Goal: Find specific page/section: Find specific page/section

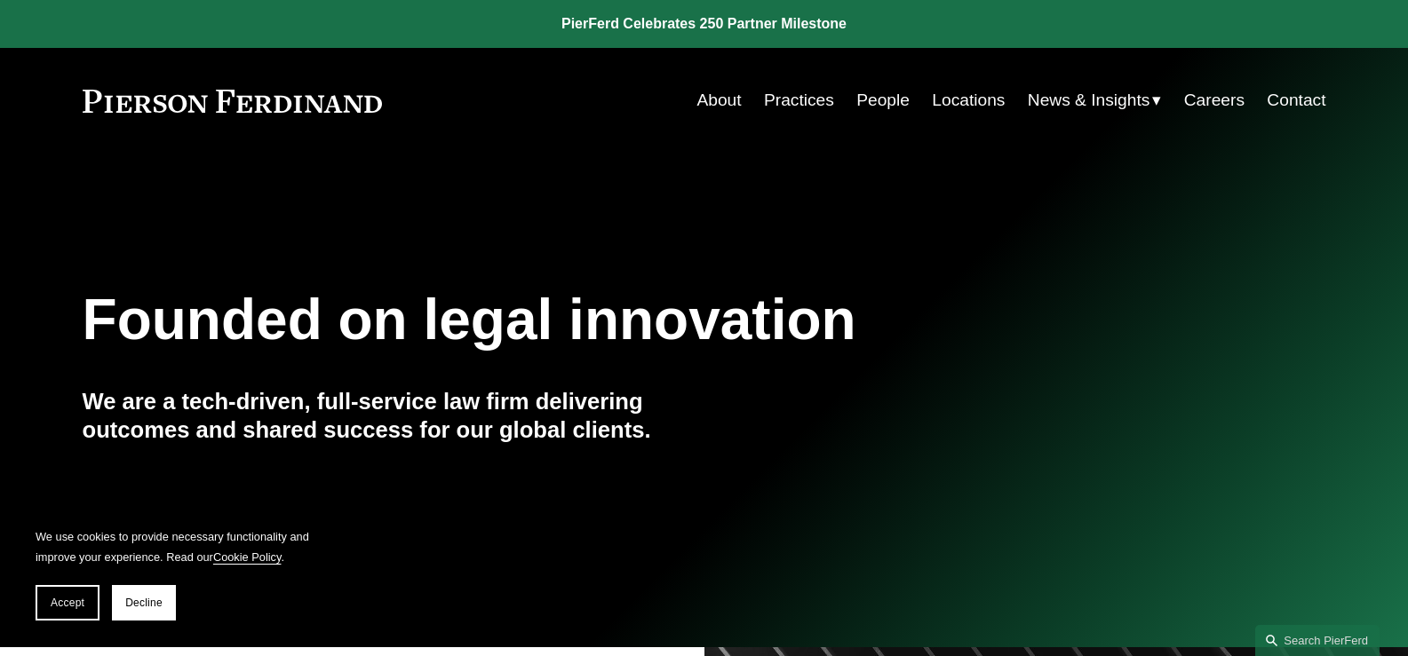
click at [873, 105] on link "People" at bounding box center [882, 100] width 53 height 34
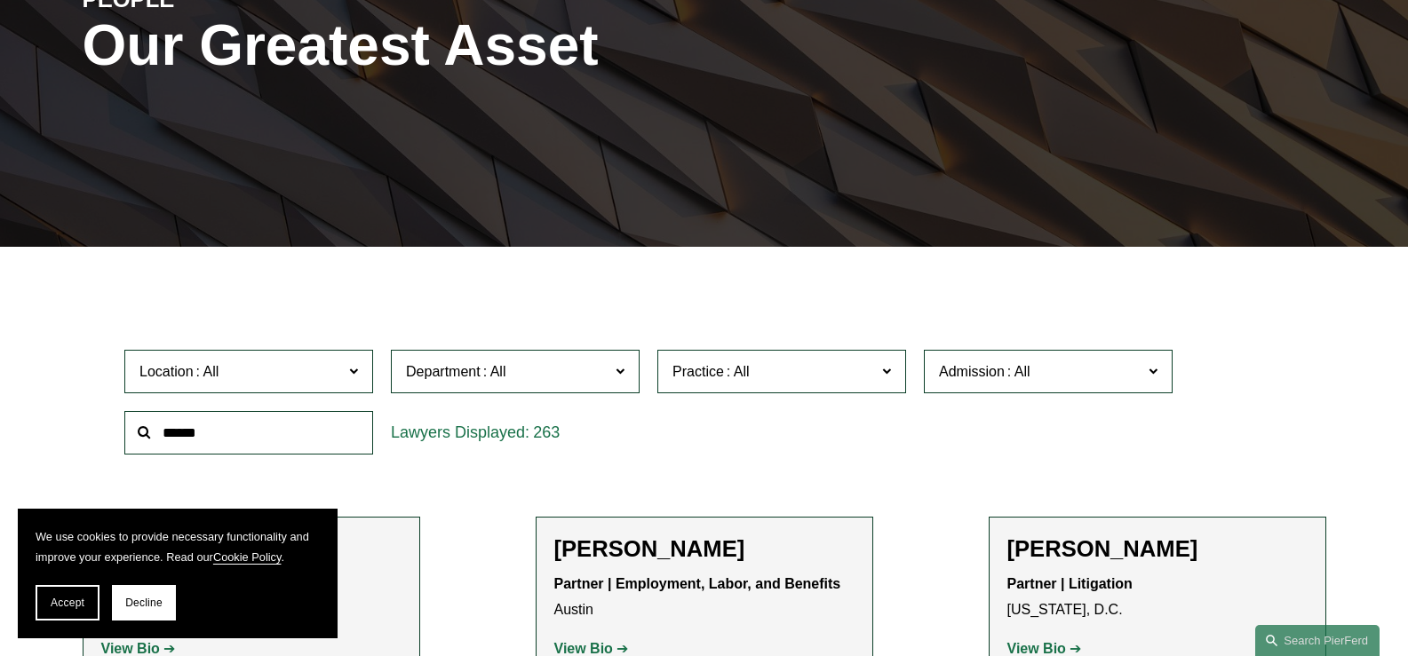
scroll to position [355, 0]
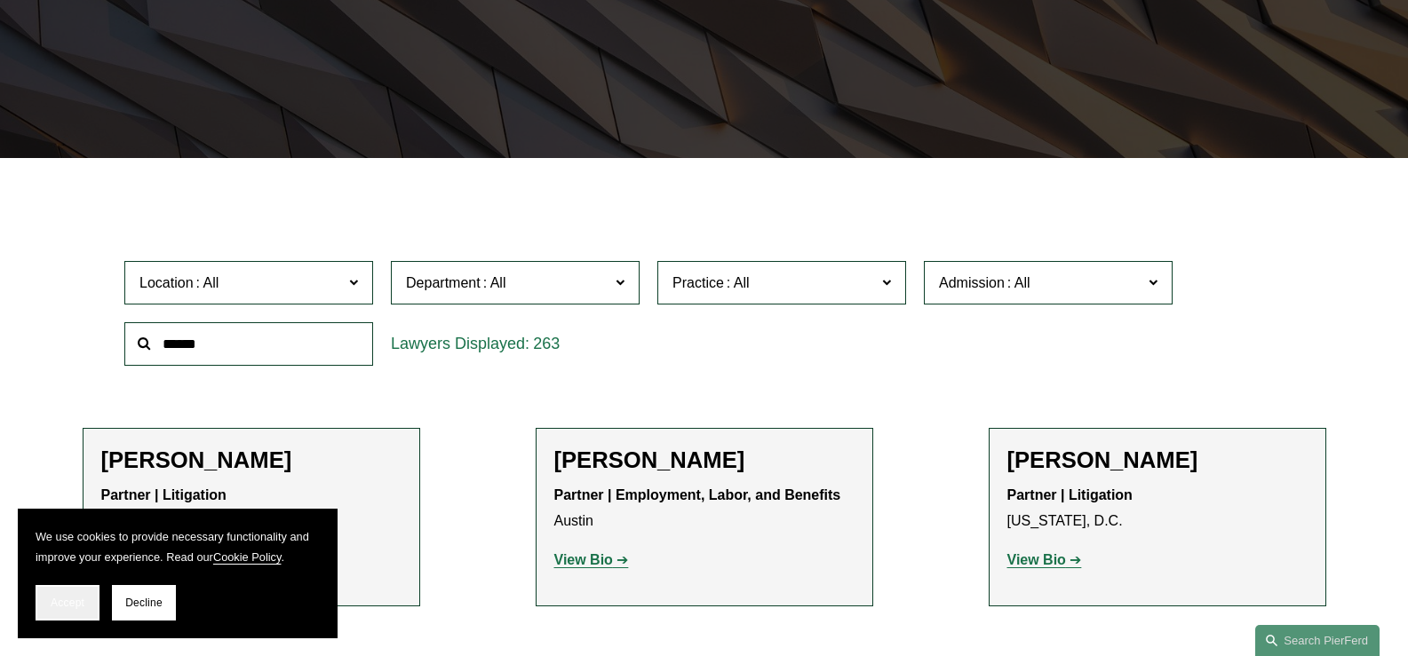
click at [65, 602] on span "Accept" at bounding box center [68, 603] width 34 height 12
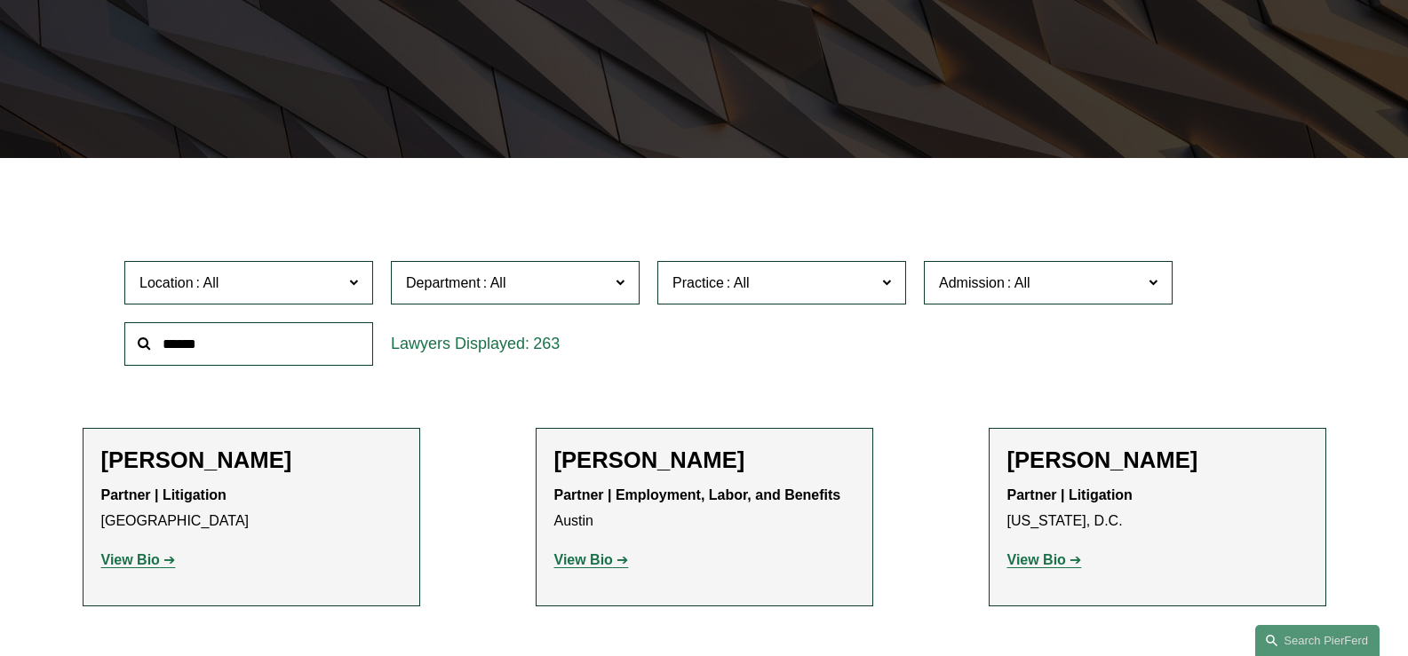
click at [309, 276] on span "Location" at bounding box center [240, 283] width 203 height 24
click at [0, 0] on link "[GEOGRAPHIC_DATA]" at bounding box center [0, 0] width 0 height 0
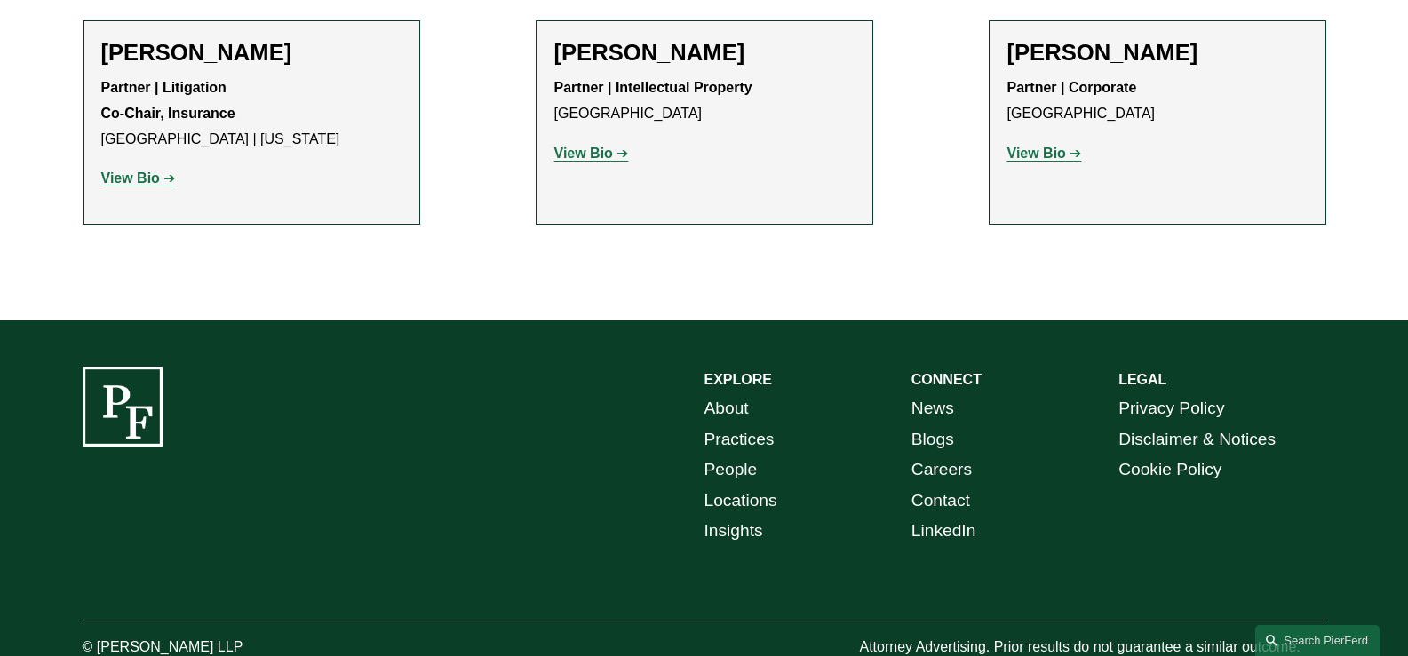
scroll to position [1094, 0]
